Goal: Share content

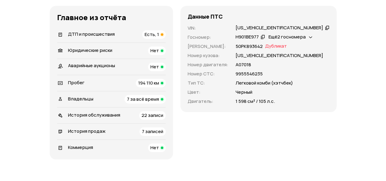
scroll to position [214, 0]
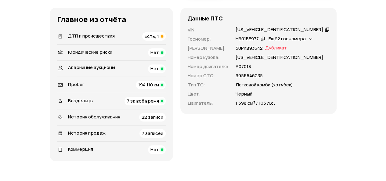
click at [112, 39] on span "ДТП и происшествия" at bounding box center [91, 36] width 47 height 6
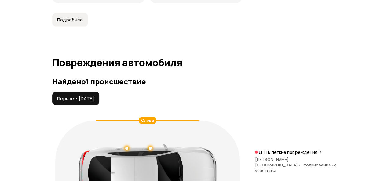
scroll to position [689, 0]
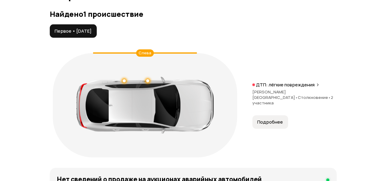
click at [275, 125] on span "Подробнее" at bounding box center [270, 122] width 26 height 6
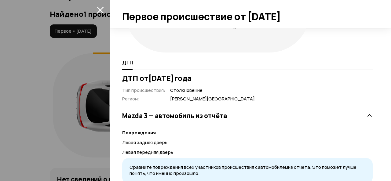
scroll to position [122, 0]
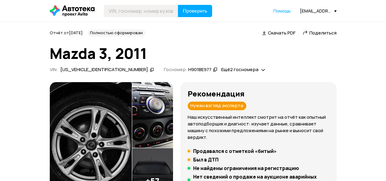
click at [316, 32] on span "Поделиться" at bounding box center [323, 33] width 27 height 6
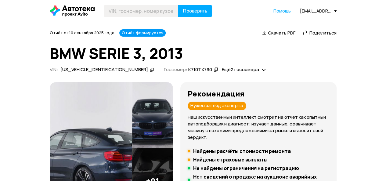
click at [312, 34] on span "Поделиться" at bounding box center [323, 33] width 27 height 6
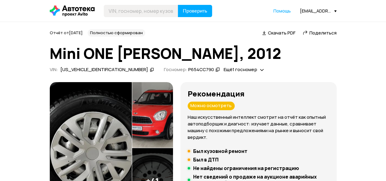
click at [318, 31] on span "Поделиться" at bounding box center [323, 33] width 27 height 6
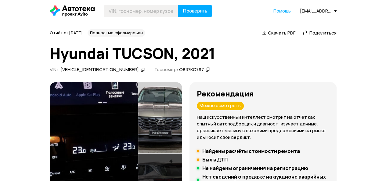
click at [323, 32] on span "Поделиться" at bounding box center [323, 33] width 27 height 6
